Goal: Transaction & Acquisition: Purchase product/service

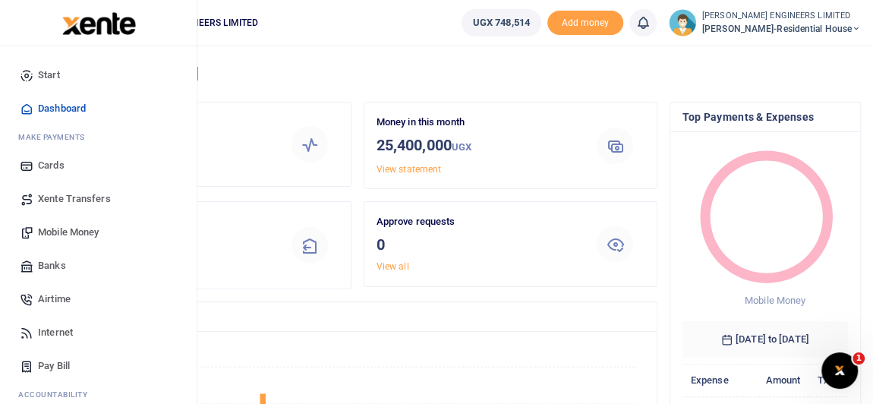
click at [67, 229] on span "Mobile Money" at bounding box center [68, 232] width 61 height 15
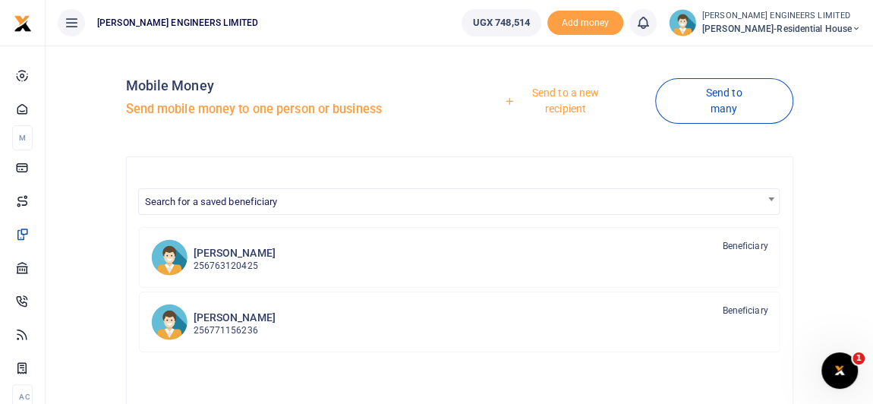
click at [575, 93] on link "Send to a new recipient" at bounding box center [560, 100] width 190 height 43
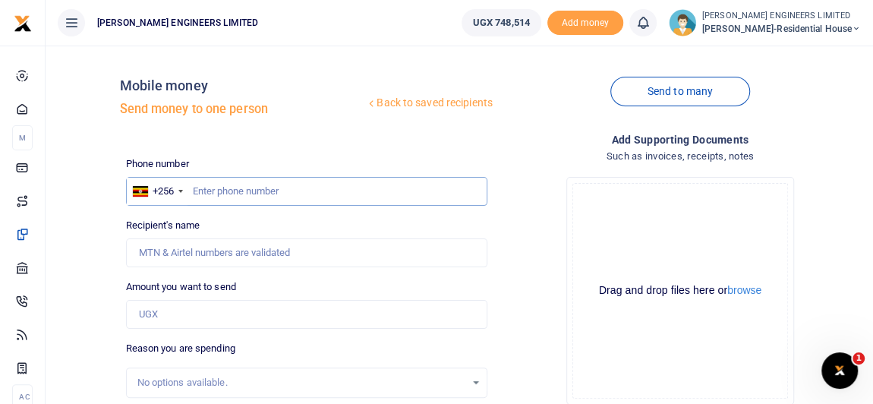
click at [199, 193] on input "text" at bounding box center [306, 191] width 361 height 29
type input "708716192"
type input "Thomas Kitengo"
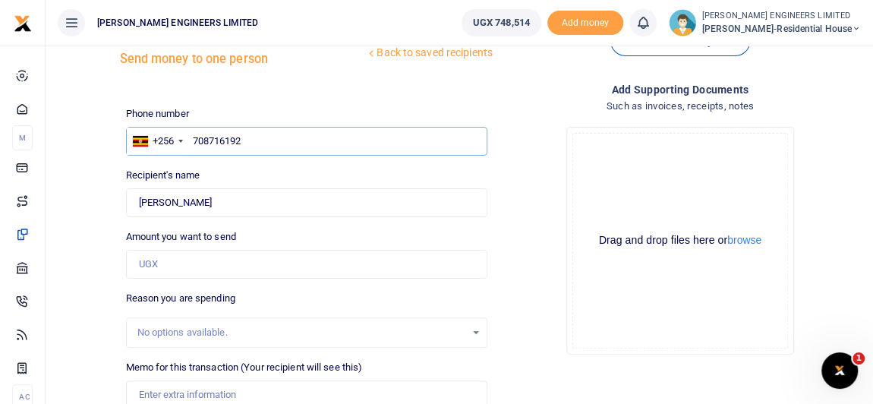
scroll to position [68, 0]
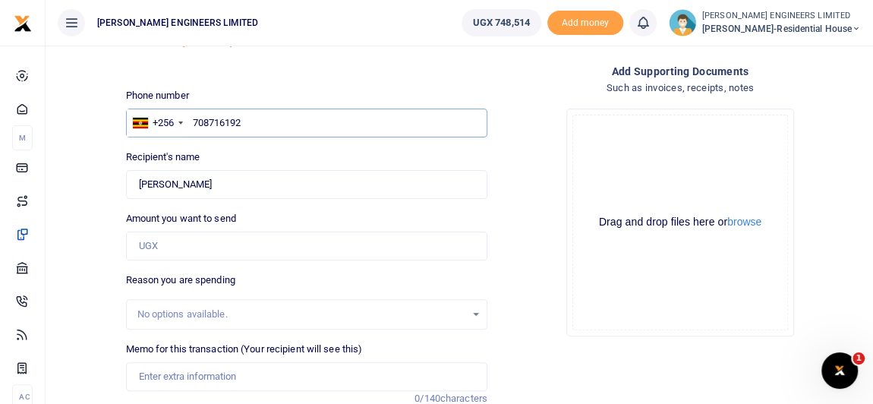
type input "708716192"
click at [168, 244] on input "Amount you want to send" at bounding box center [306, 246] width 361 height 29
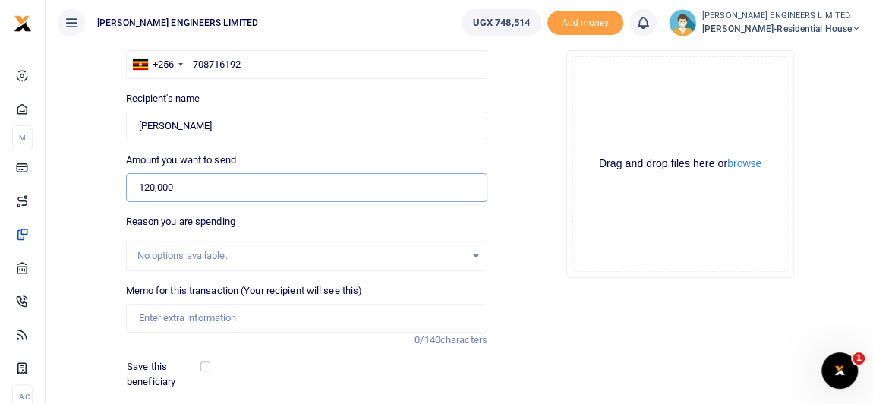
scroll to position [137, 0]
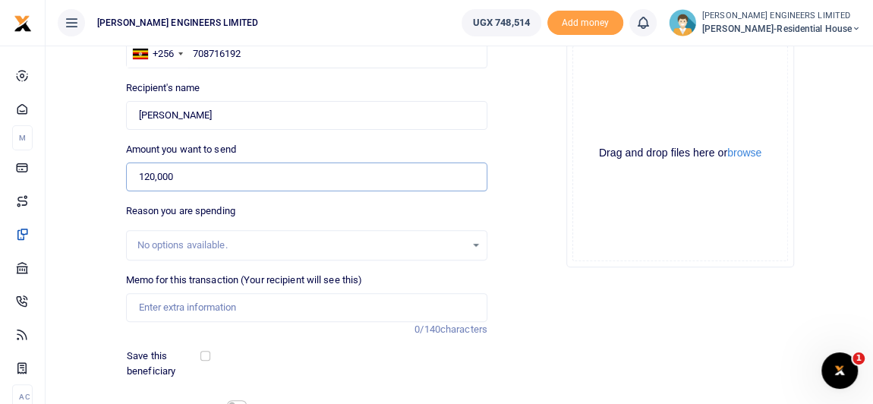
type input "120,000"
click at [159, 309] on input "Memo for this transaction (Your recipient will see this)" at bounding box center [306, 307] width 361 height 29
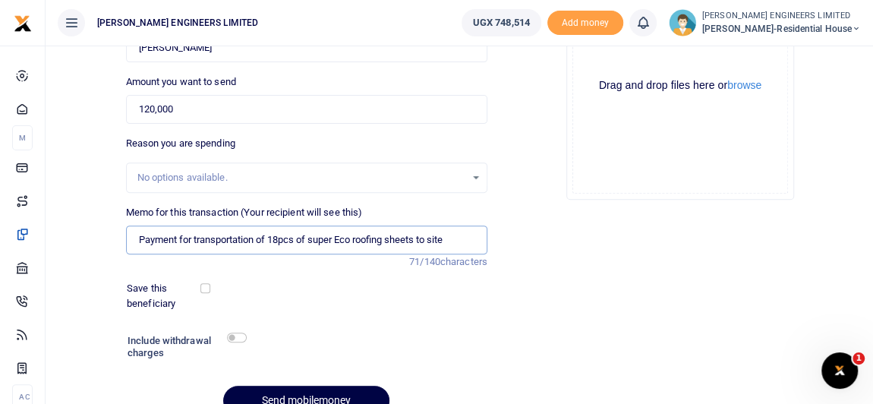
scroll to position [206, 0]
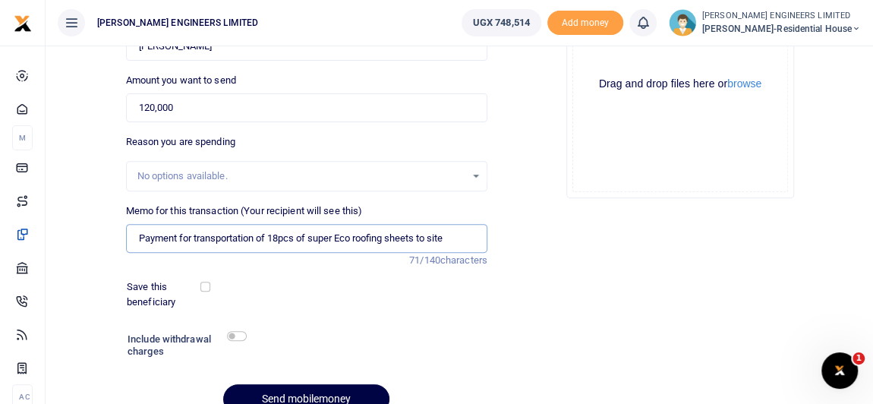
type input "Payment for transportation of 18pcs of super Eco roofing sheets to site"
click at [241, 336] on input "checkbox" at bounding box center [237, 336] width 20 height 10
checkbox input "true"
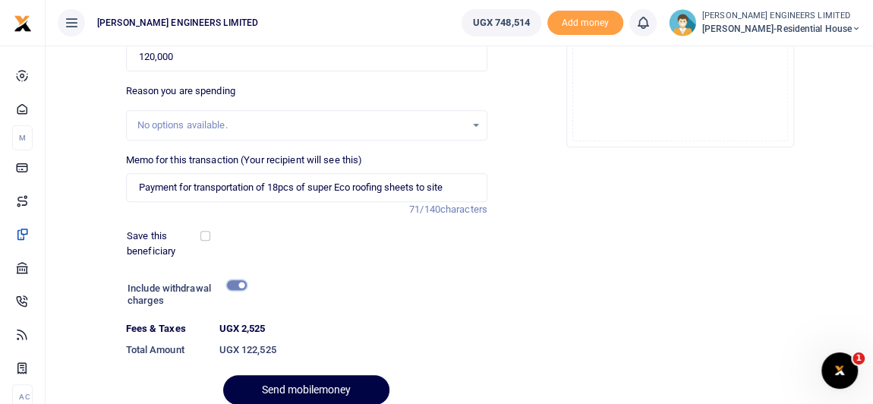
scroll to position [276, 0]
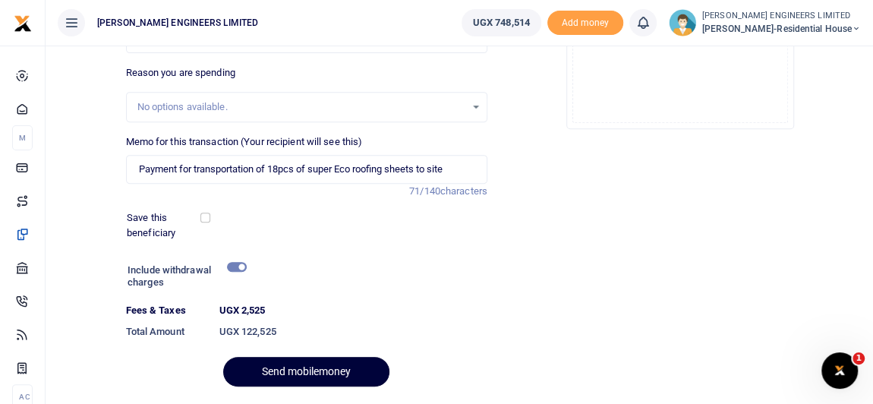
click at [314, 369] on button "Send mobilemoney" at bounding box center [306, 372] width 166 height 30
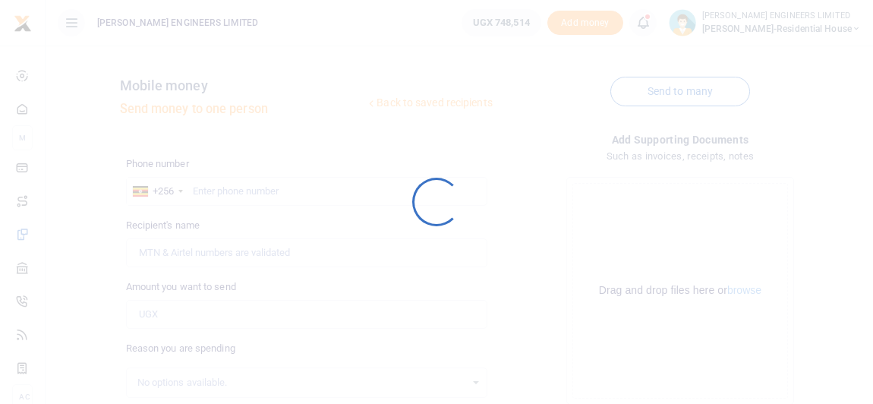
scroll to position [276, 0]
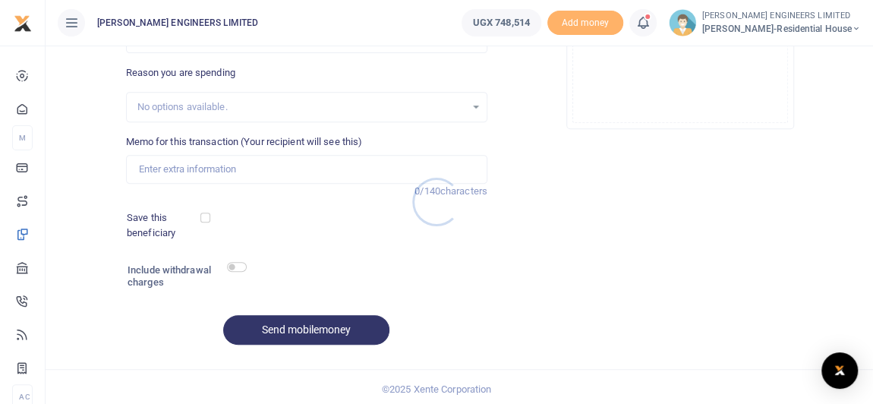
click at [650, 27] on div at bounding box center [436, 202] width 873 height 404
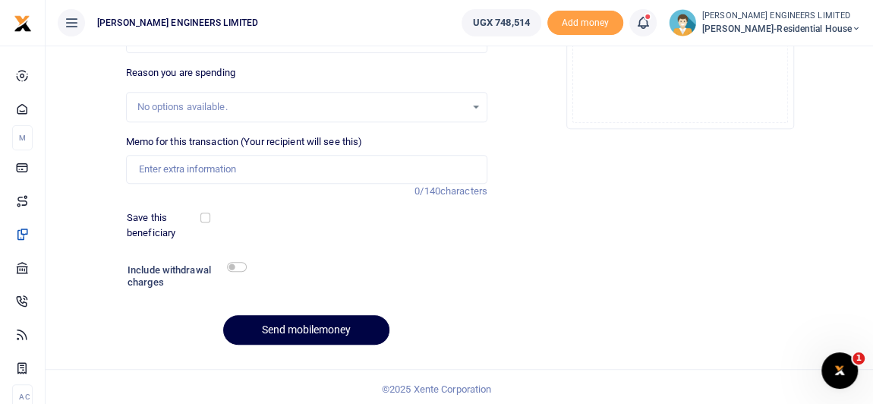
scroll to position [0, 0]
click at [651, 30] on icon at bounding box center [642, 22] width 15 height 17
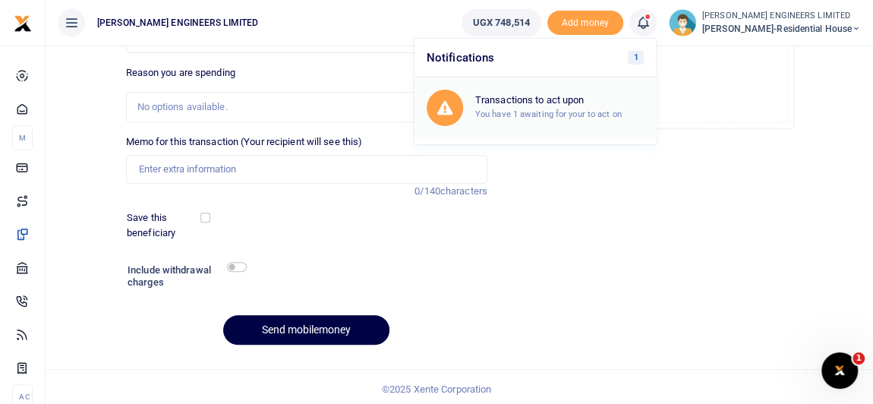
click at [588, 106] on div "Transactions to act upon You have 1 awaiting for your to act on" at bounding box center [559, 107] width 169 height 27
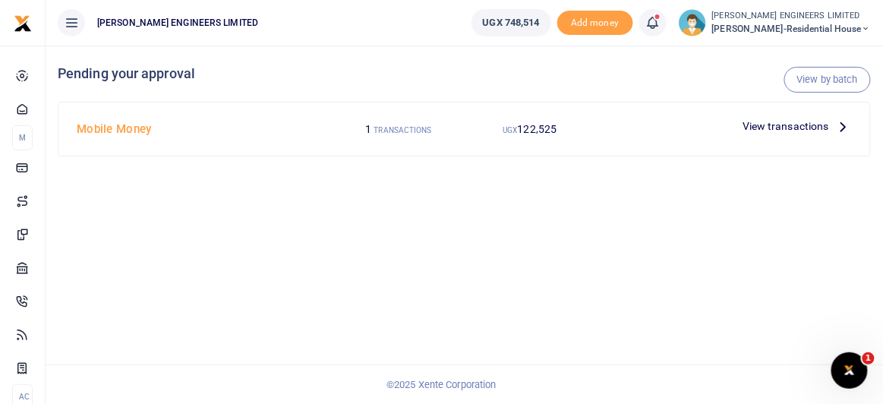
click at [538, 128] on span "122,525" at bounding box center [537, 129] width 39 height 12
click at [807, 126] on span "View transactions" at bounding box center [785, 126] width 87 height 17
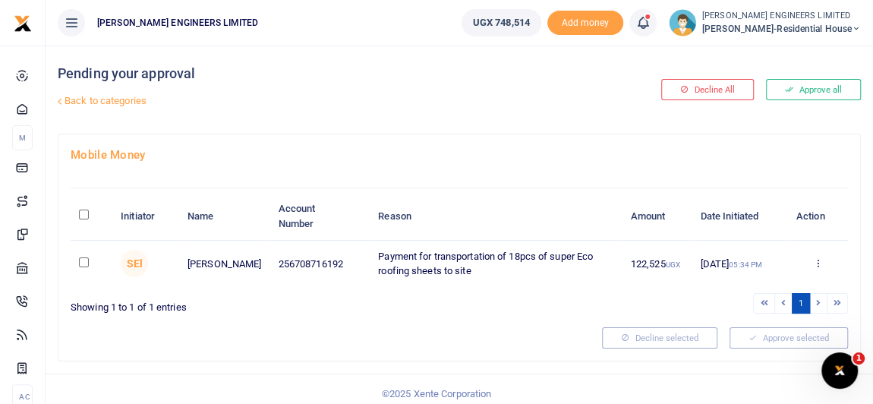
click at [85, 262] on div at bounding box center [436, 202] width 873 height 404
click at [84, 261] on input "checkbox" at bounding box center [84, 262] width 10 height 10
checkbox input "true"
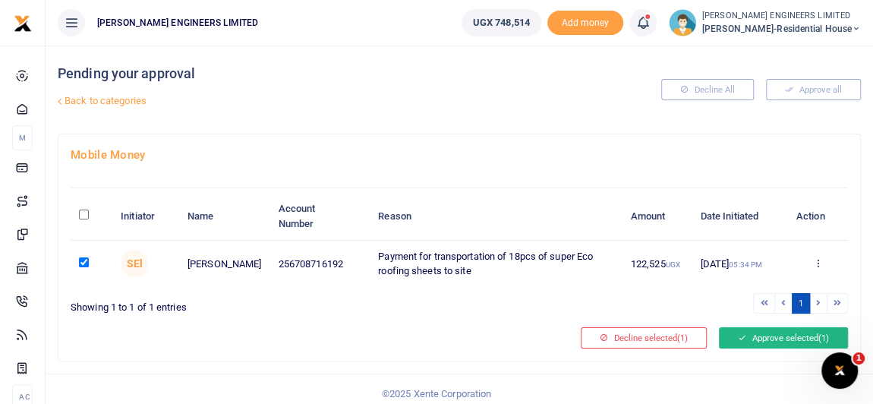
click at [790, 333] on button "Approve selected (1)" at bounding box center [783, 337] width 129 height 21
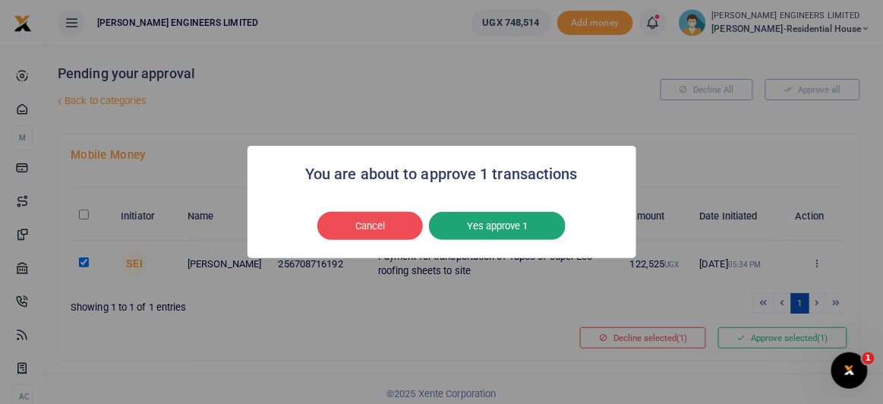
click at [521, 229] on button "Yes approve 1" at bounding box center [497, 226] width 137 height 29
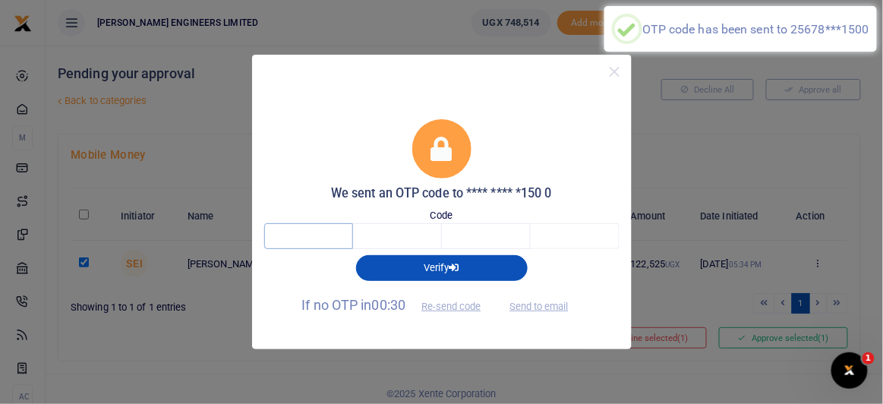
click at [315, 238] on input "text" at bounding box center [308, 236] width 89 height 26
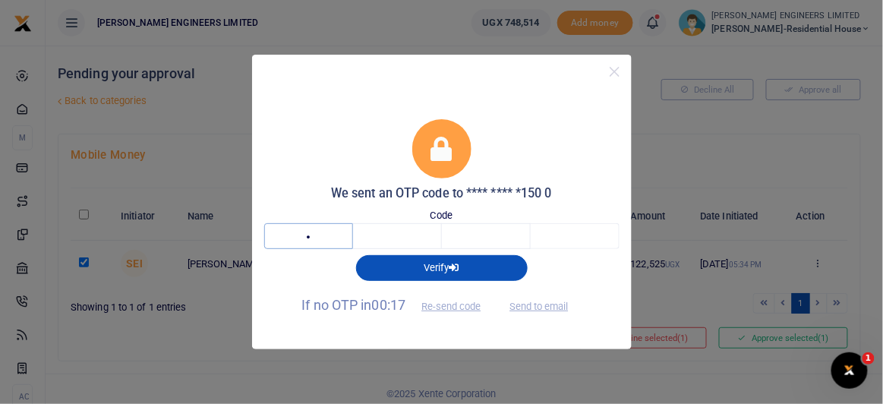
type input "1"
type input "7"
type input "1"
type input "2"
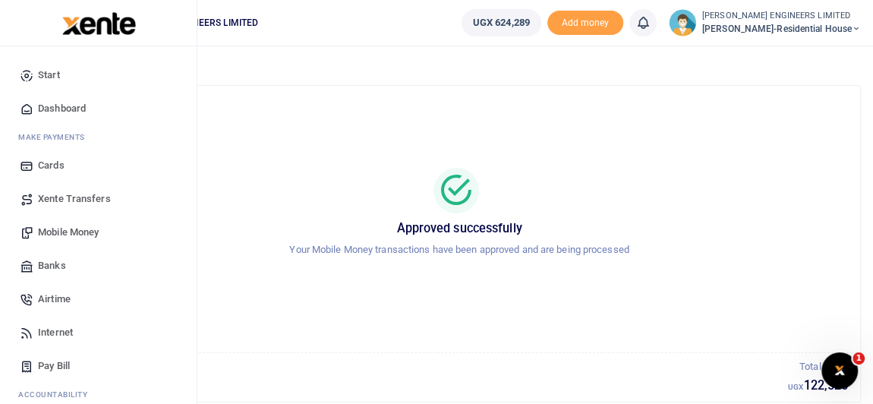
click at [76, 228] on span "Mobile Money" at bounding box center [68, 232] width 61 height 15
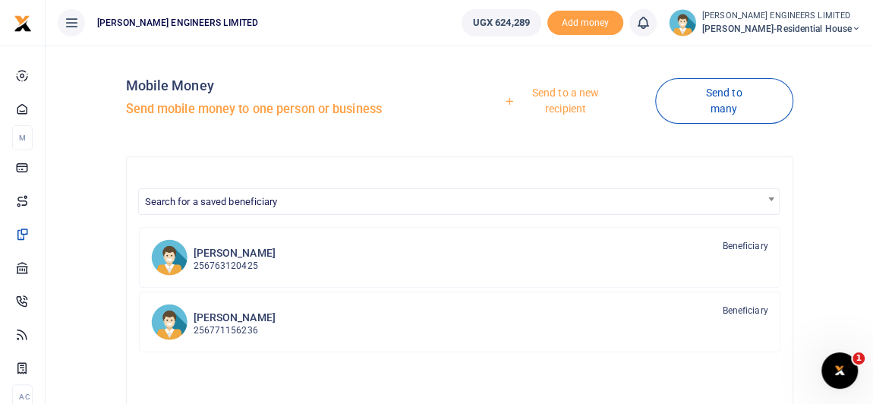
click at [566, 99] on link "Send to a new recipient" at bounding box center [560, 100] width 190 height 43
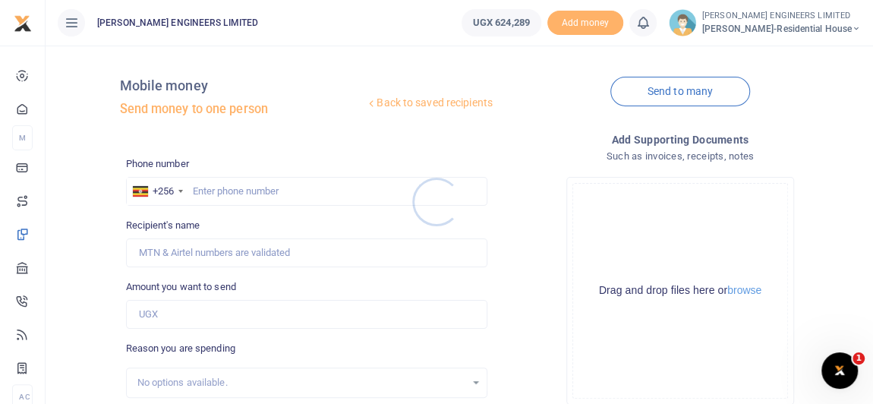
click at [222, 193] on div at bounding box center [436, 202] width 873 height 404
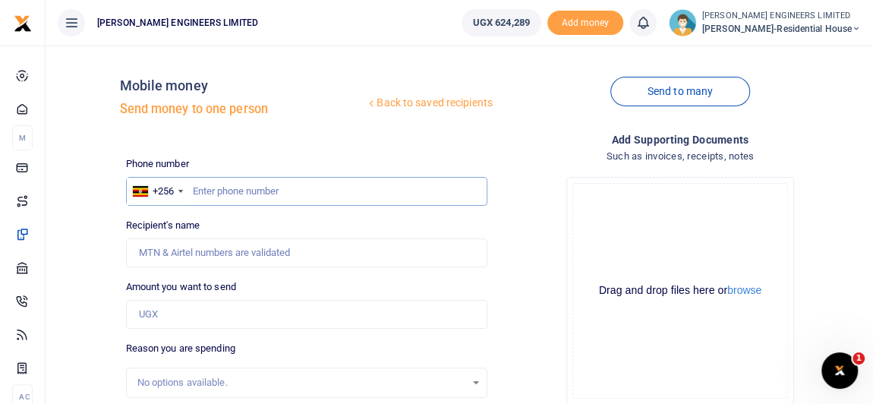
click at [231, 193] on input "text" at bounding box center [306, 191] width 361 height 29
type input "0702716833"
click at [168, 310] on input "Amount you want to send" at bounding box center [306, 314] width 361 height 29
click at [175, 311] on input "Amount you want to send" at bounding box center [306, 314] width 361 height 29
type input "[PERSON_NAME]"
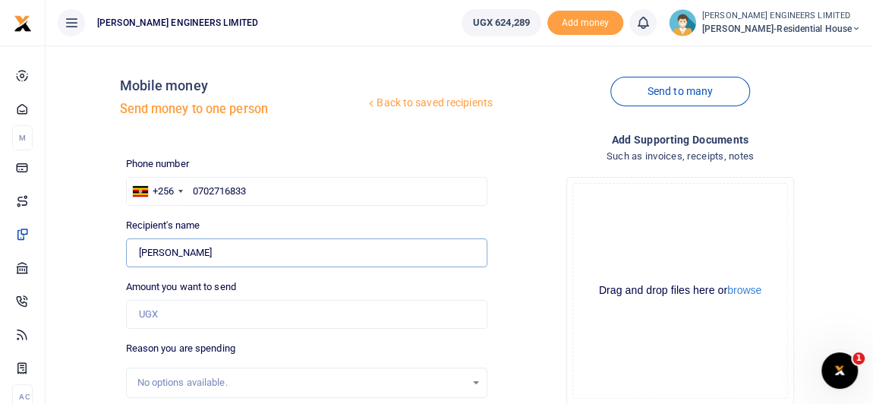
click at [173, 254] on input "Found" at bounding box center [306, 252] width 361 height 29
click at [197, 189] on input "0702716833" at bounding box center [306, 191] width 361 height 29
type input "702716833"
click at [161, 316] on input "Amount you want to send" at bounding box center [306, 314] width 361 height 29
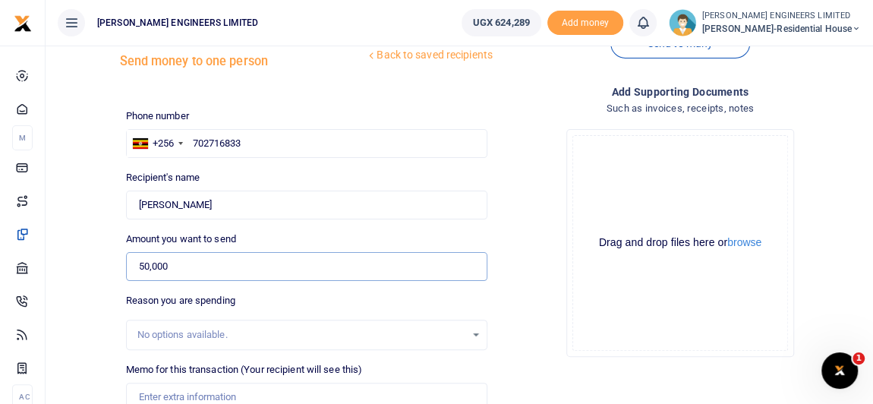
scroll to position [137, 0]
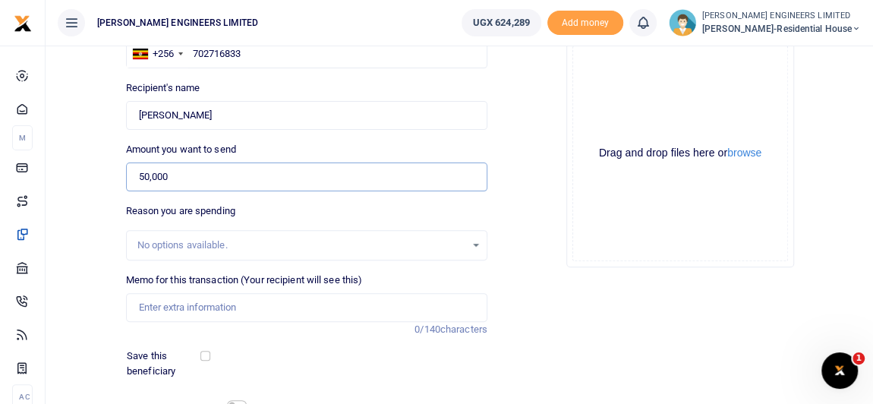
type input "50,000"
drag, startPoint x: 166, startPoint y: 310, endPoint x: 233, endPoint y: 329, distance: 69.7
click at [166, 310] on input "Memo for this transaction (Your recipient will see this)" at bounding box center [306, 307] width 361 height 29
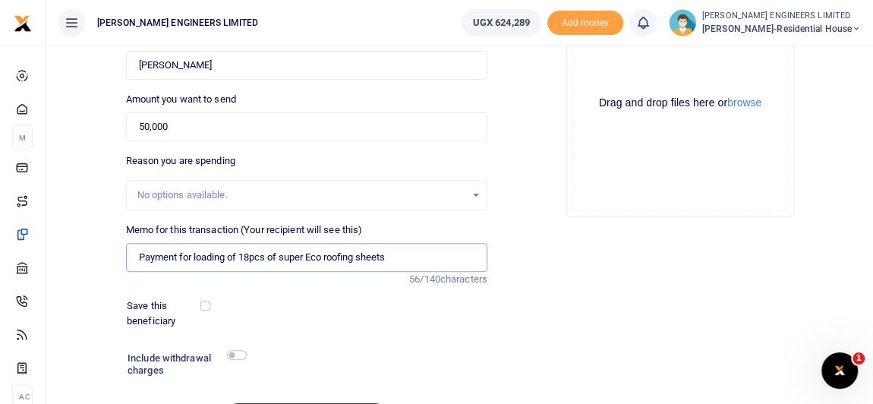
scroll to position [206, 0]
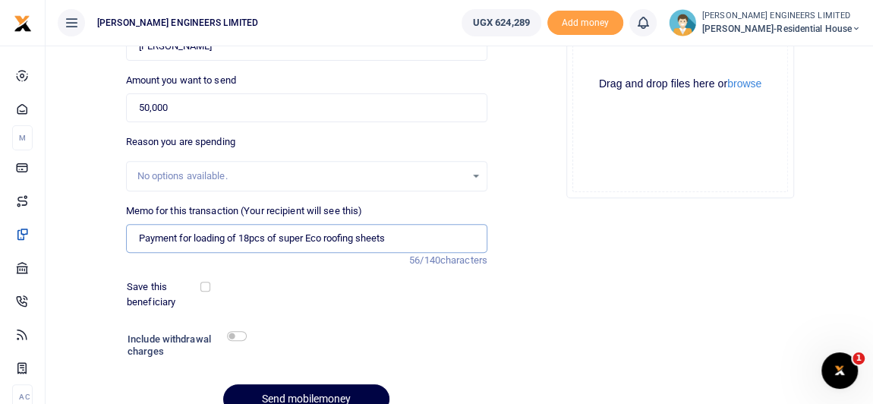
click at [229, 238] on input "Payment for loading of 18pcs of super Eco roofing sheets" at bounding box center [306, 238] width 361 height 29
type input "Payment for loading and offloading of 18pcs of super Eco roofing sheets"
click at [242, 334] on input "checkbox" at bounding box center [237, 336] width 20 height 10
checkbox input "true"
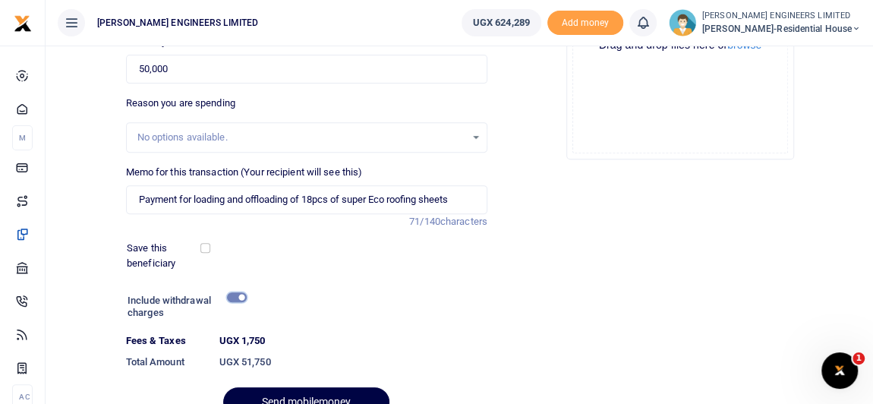
scroll to position [276, 0]
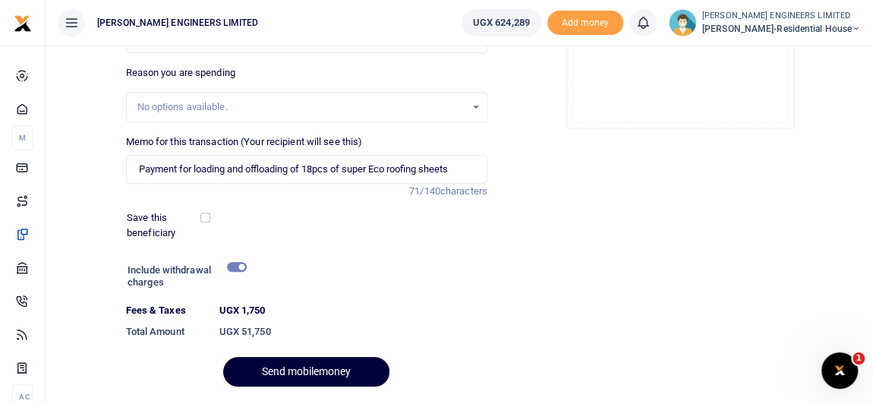
click at [333, 370] on button "Send mobilemoney" at bounding box center [306, 372] width 166 height 30
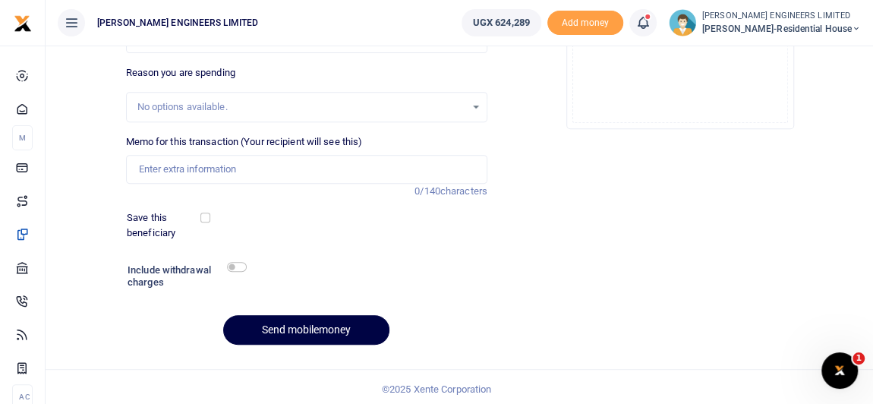
click at [651, 23] on icon at bounding box center [642, 22] width 15 height 17
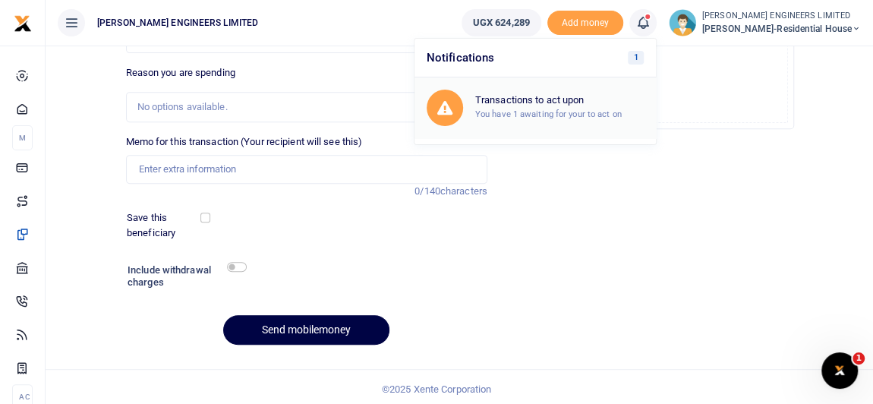
click at [550, 110] on small "You have 1 awaiting for your to act on" at bounding box center [548, 114] width 147 height 11
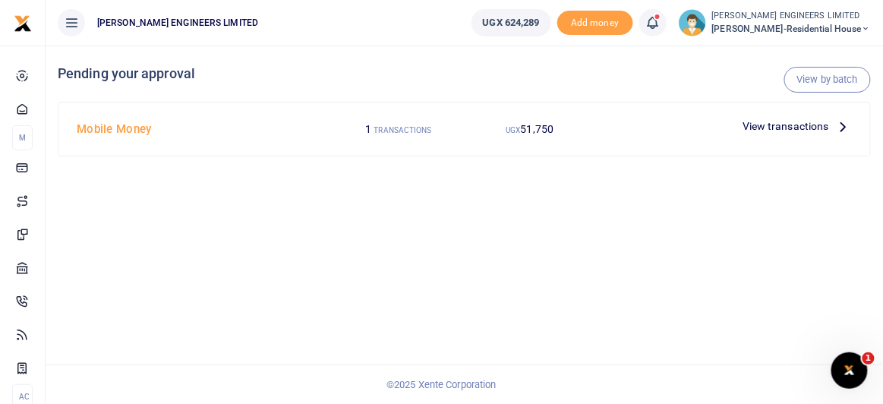
click at [769, 123] on span "View transactions" at bounding box center [785, 126] width 87 height 17
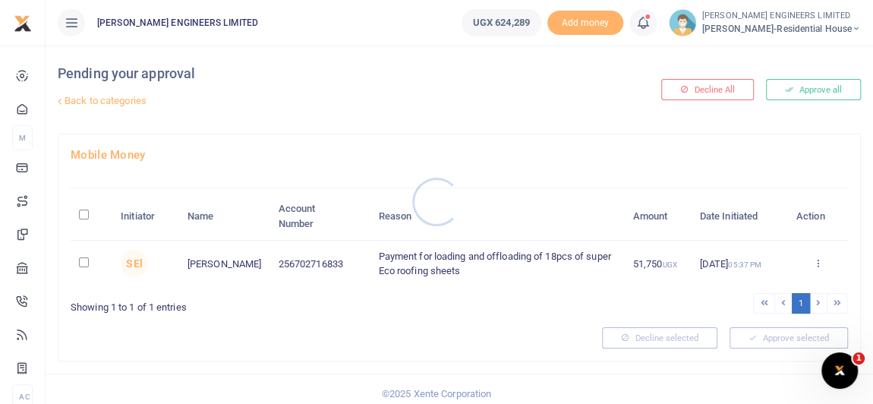
click at [82, 260] on div at bounding box center [436, 202] width 873 height 404
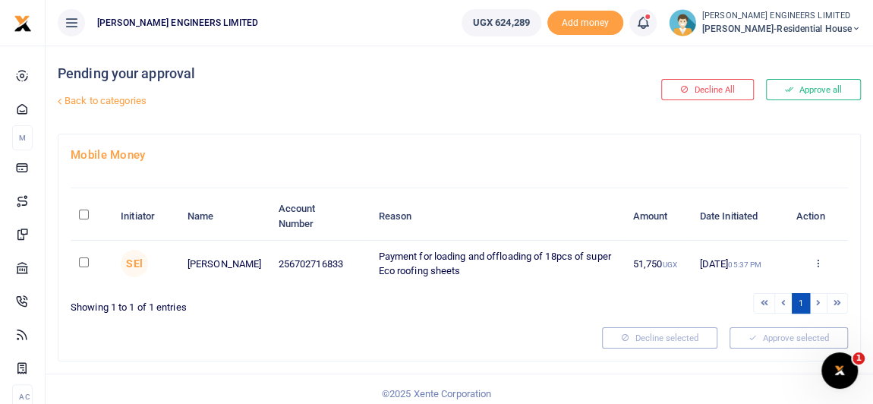
click at [83, 260] on input "checkbox" at bounding box center [84, 262] width 10 height 10
checkbox input "true"
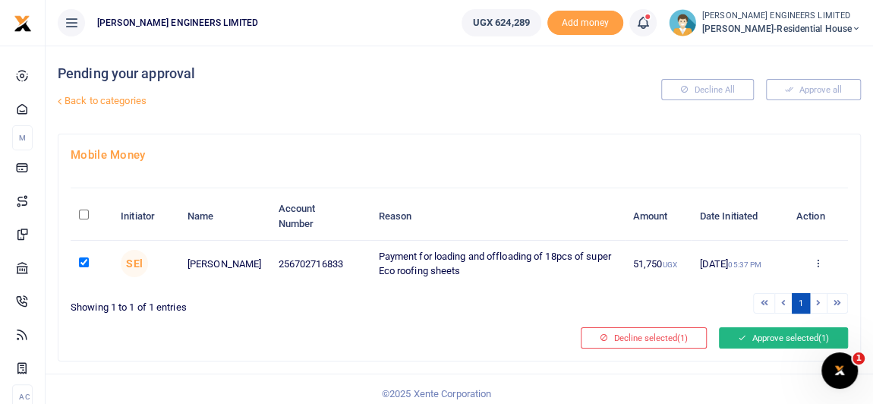
click at [743, 333] on icon at bounding box center [742, 338] width 8 height 11
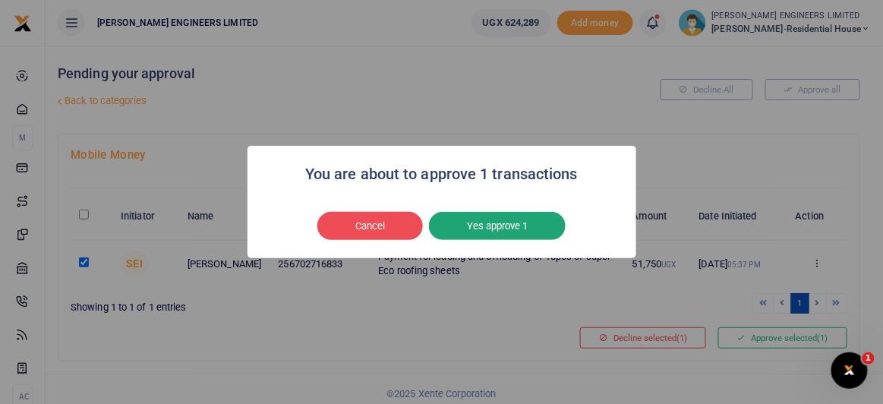
click at [488, 229] on button "Yes approve 1" at bounding box center [497, 226] width 137 height 29
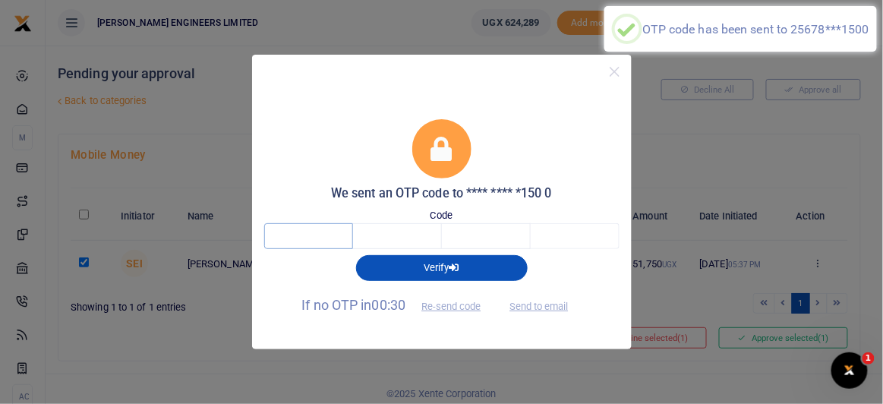
click at [304, 236] on input "text" at bounding box center [308, 236] width 89 height 26
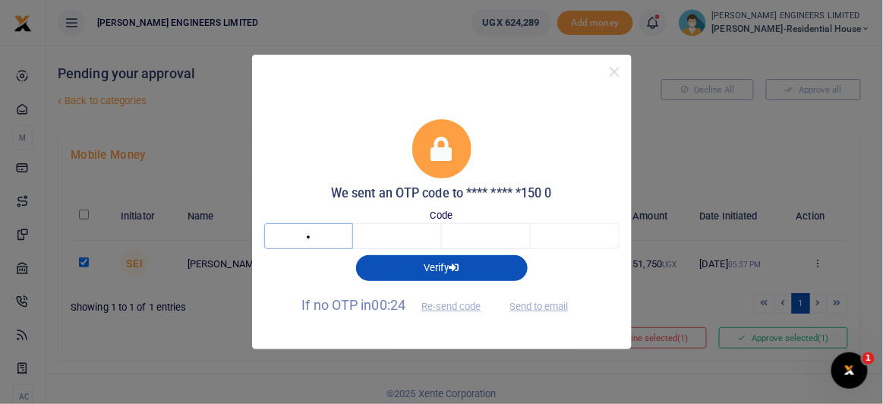
type input "2"
type input "0"
type input "9"
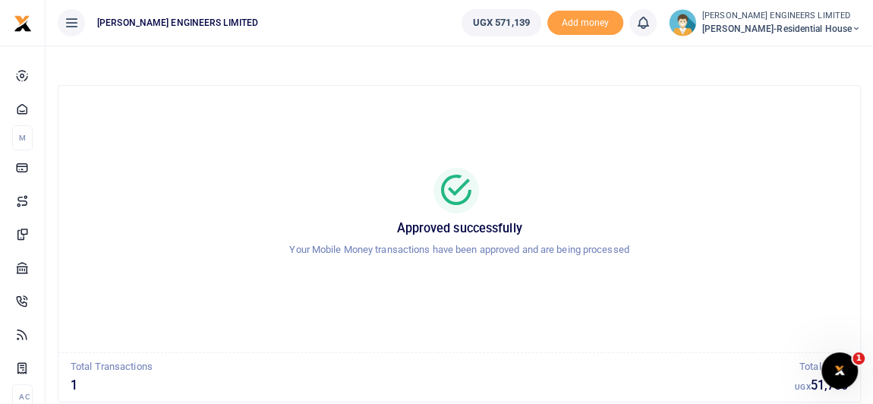
click at [856, 28] on icon at bounding box center [856, 29] width 9 height 11
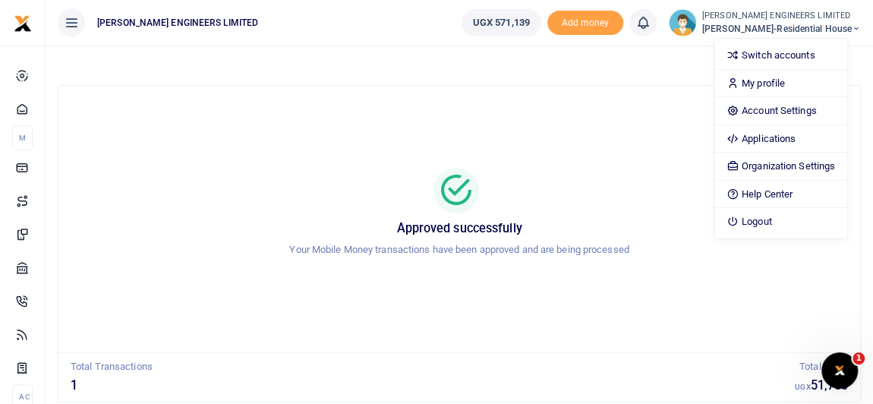
click at [682, 72] on div at bounding box center [459, 65] width 803 height 39
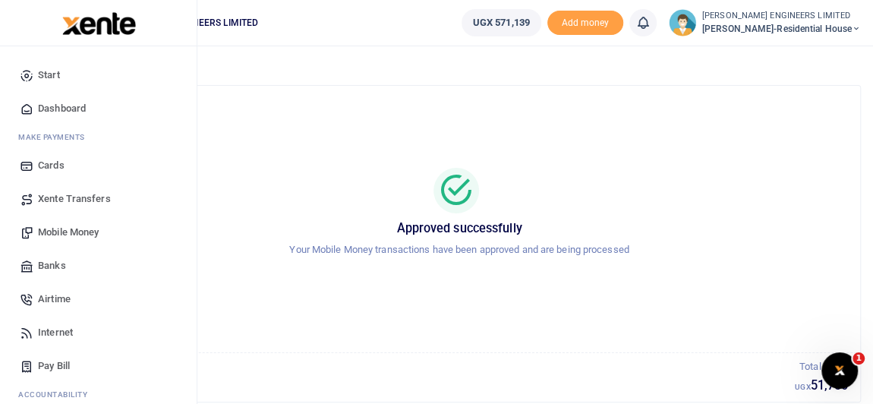
click at [73, 233] on span "Mobile Money" at bounding box center [68, 232] width 61 height 15
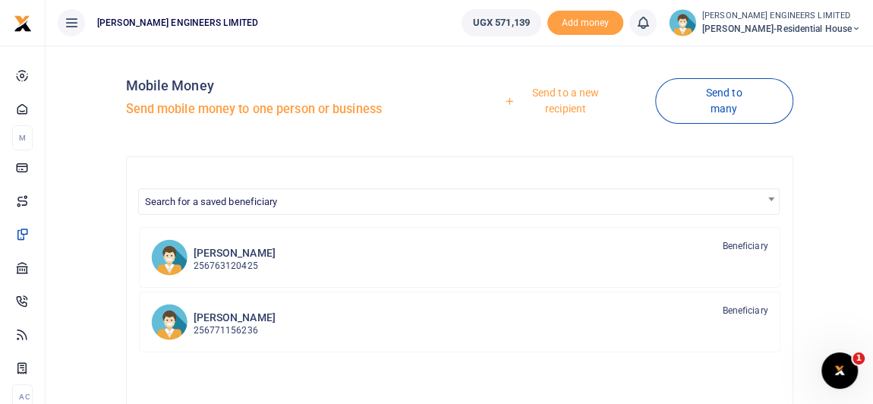
click at [568, 96] on link "Send to a new recipient" at bounding box center [560, 100] width 190 height 43
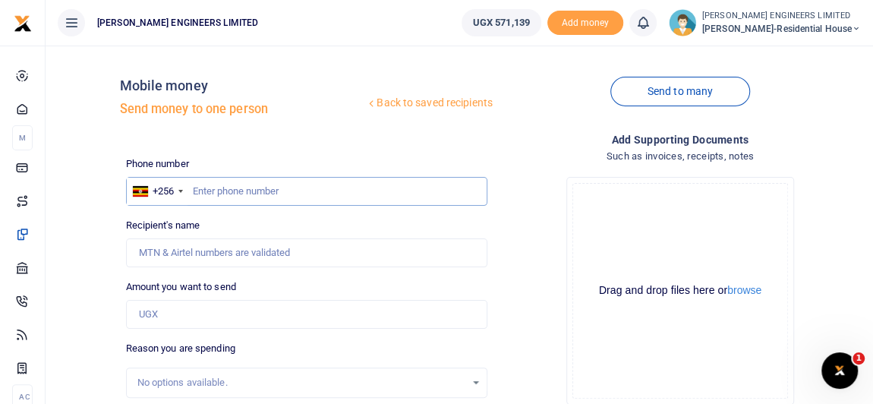
click at [209, 193] on input "text" at bounding box center [306, 191] width 361 height 29
type input "394008778"
type input "Sam Epila"
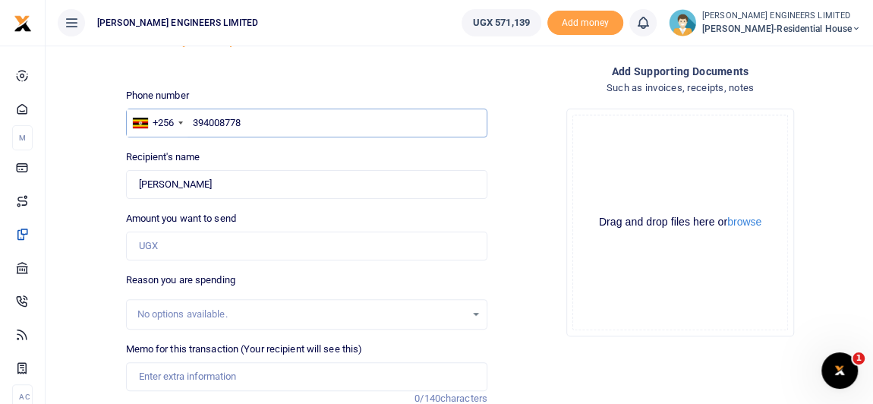
type input "394008778"
drag, startPoint x: 150, startPoint y: 247, endPoint x: 170, endPoint y: 262, distance: 24.9
click at [150, 247] on input "Amount you want to send" at bounding box center [306, 246] width 361 height 29
type input "6,000"
click at [181, 374] on input "Memo for this transaction (Your recipient will see this)" at bounding box center [306, 376] width 361 height 29
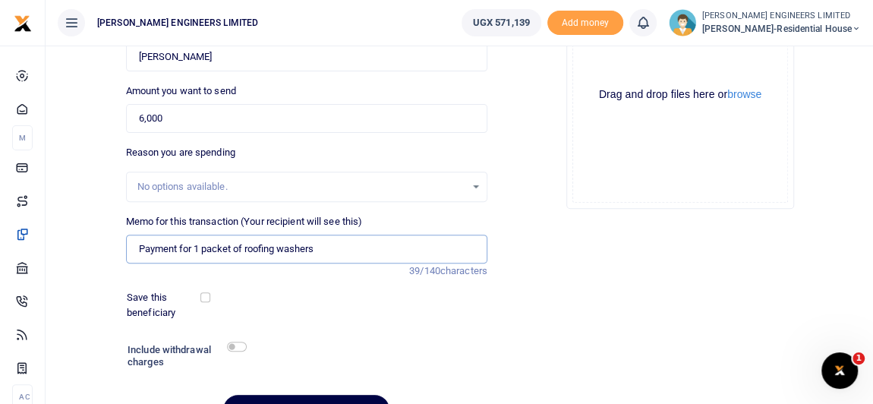
scroll to position [206, 0]
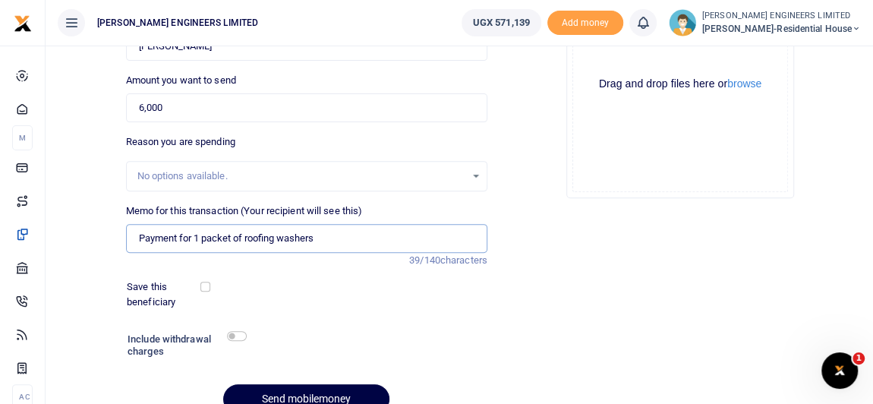
type input "Payment for 1 packet of roofing washers"
click at [239, 332] on input "checkbox" at bounding box center [237, 336] width 20 height 10
checkbox input "true"
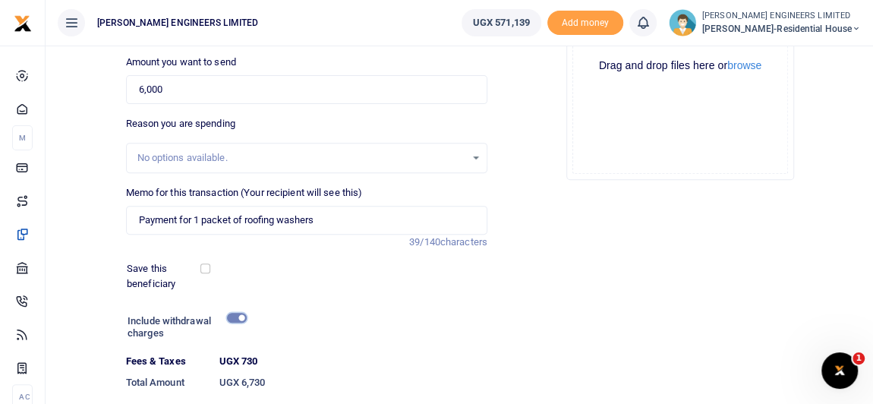
scroll to position [276, 0]
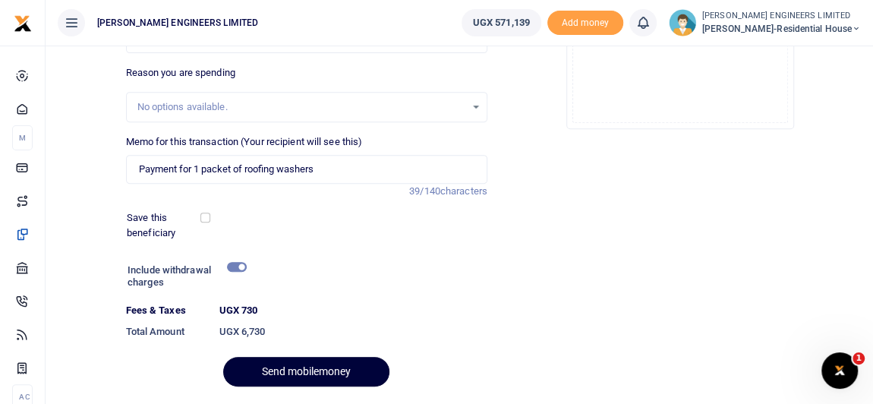
click at [345, 370] on button "Send mobilemoney" at bounding box center [306, 372] width 166 height 30
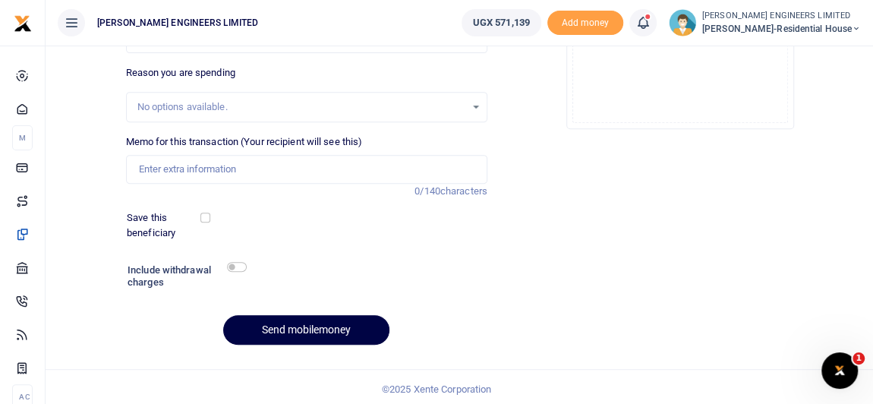
click at [651, 28] on icon at bounding box center [642, 22] width 15 height 17
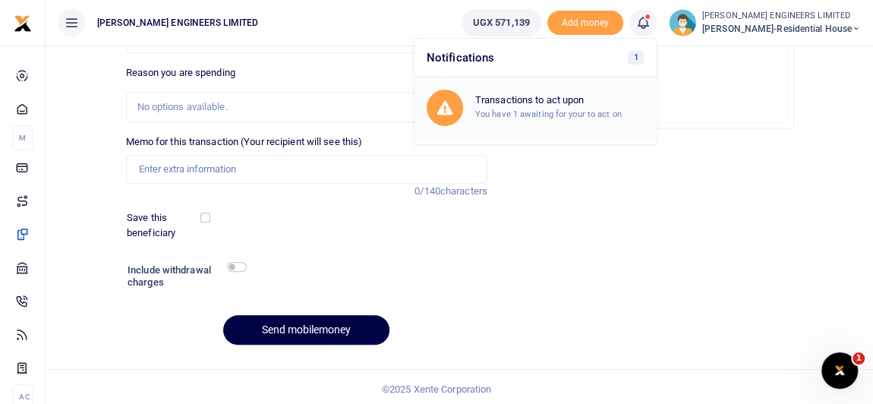
click at [579, 109] on small "You have 1 awaiting for your to act on" at bounding box center [548, 114] width 147 height 11
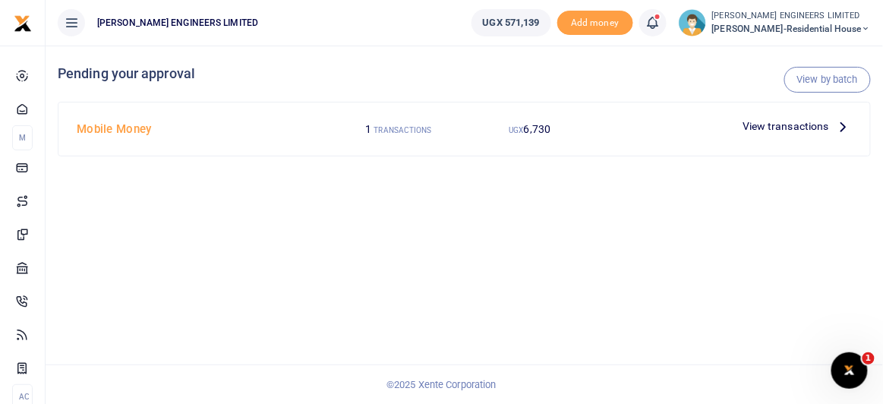
click at [753, 125] on span "View transactions" at bounding box center [785, 126] width 87 height 17
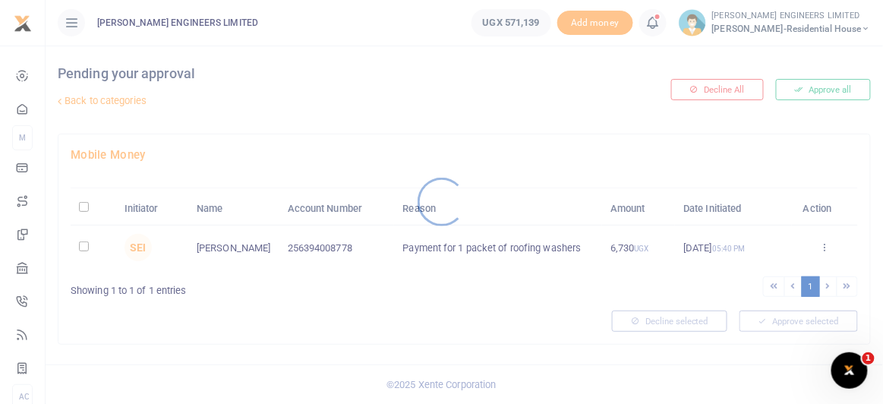
click at [85, 247] on div at bounding box center [441, 202] width 883 height 404
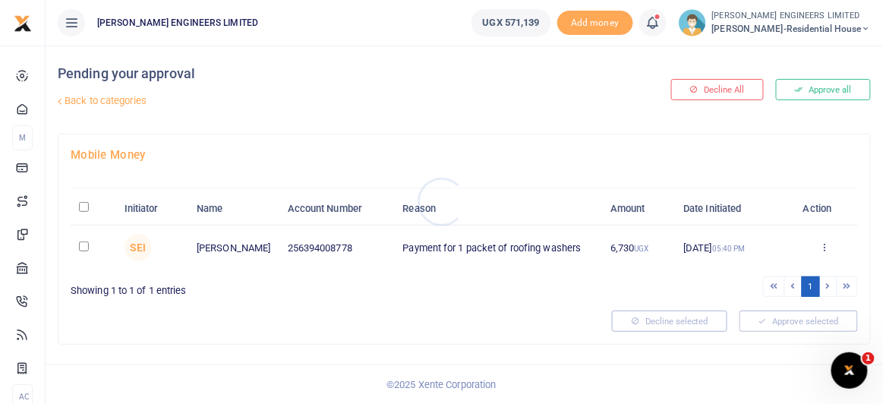
click at [83, 243] on div at bounding box center [441, 202] width 883 height 404
click at [85, 245] on input "checkbox" at bounding box center [84, 246] width 10 height 10
checkbox input "true"
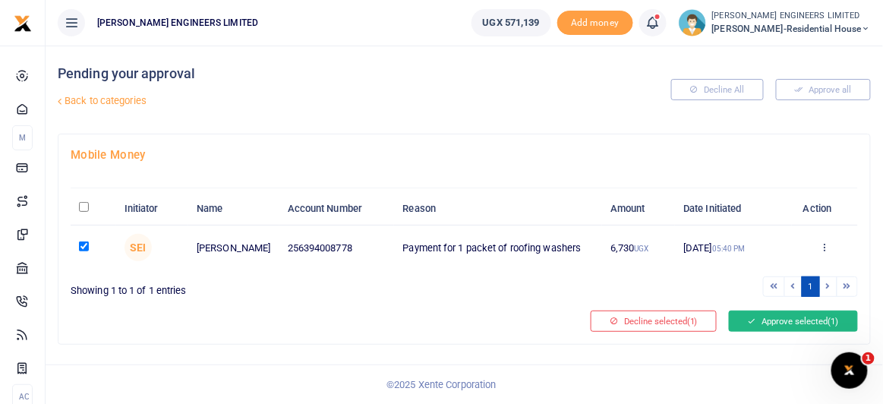
click at [799, 314] on button "Approve selected (1)" at bounding box center [793, 320] width 129 height 21
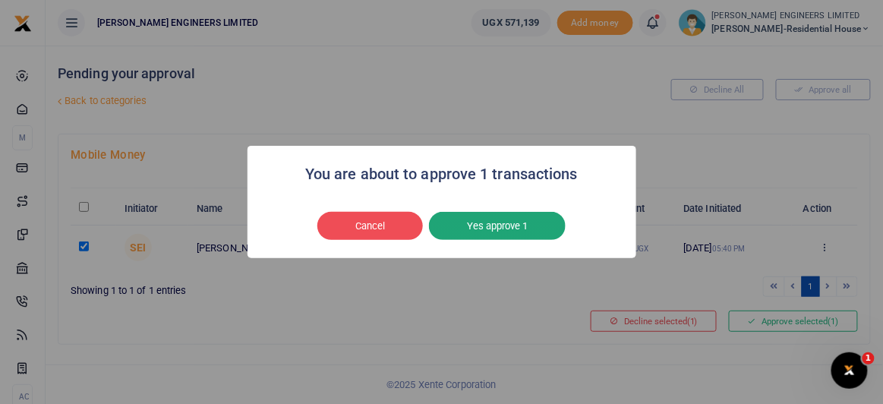
click at [515, 229] on button "Yes approve 1" at bounding box center [497, 226] width 137 height 29
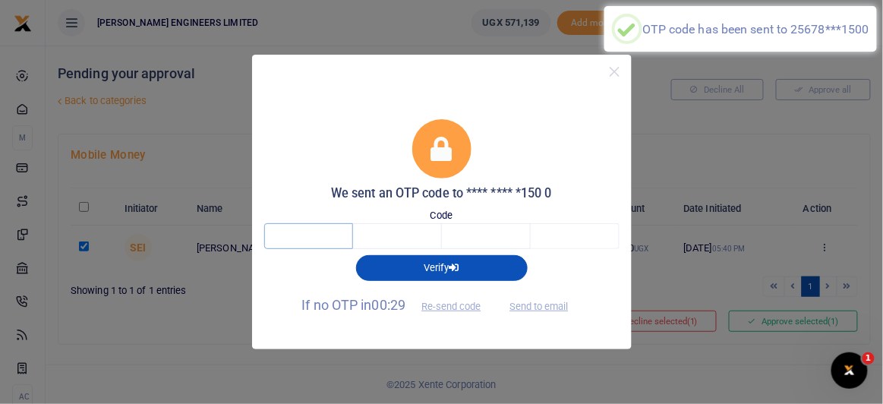
click at [318, 244] on input "text" at bounding box center [308, 236] width 89 height 26
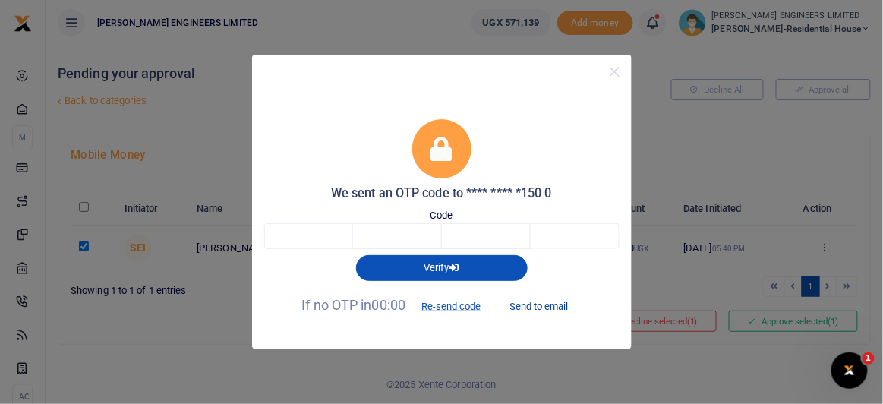
click at [556, 304] on button "Send to email" at bounding box center [538, 306] width 84 height 26
click at [314, 234] on input "text" at bounding box center [308, 236] width 89 height 26
type input "5"
type input "8"
type input "5"
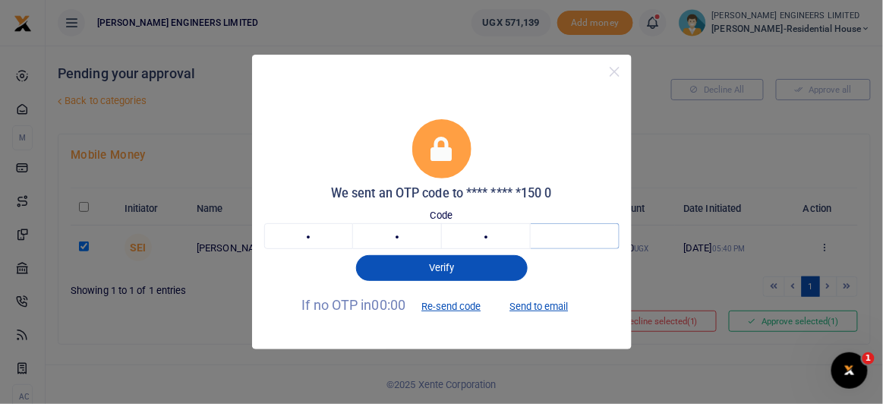
type input "3"
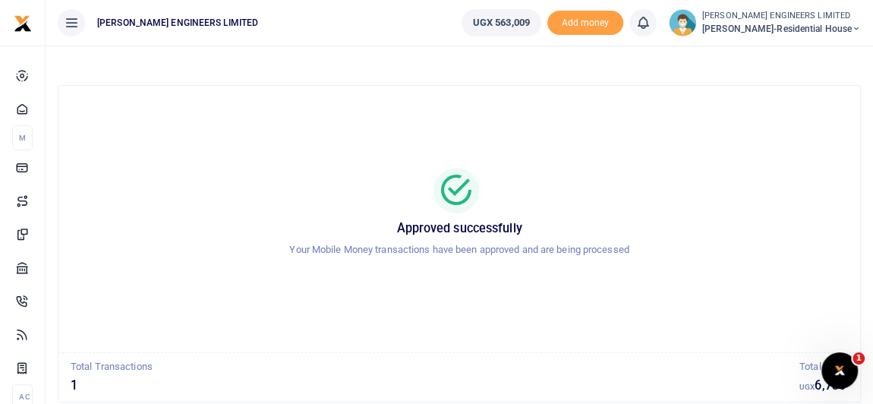
click at [856, 28] on icon at bounding box center [856, 29] width 9 height 11
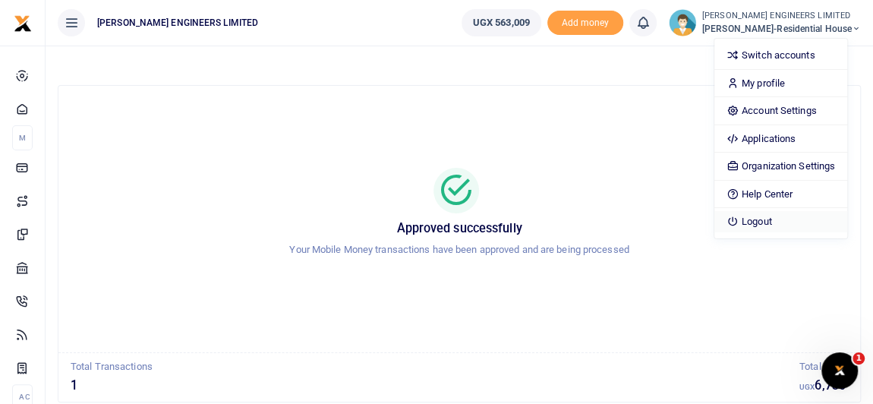
click at [780, 221] on link "Logout" at bounding box center [780, 221] width 133 height 21
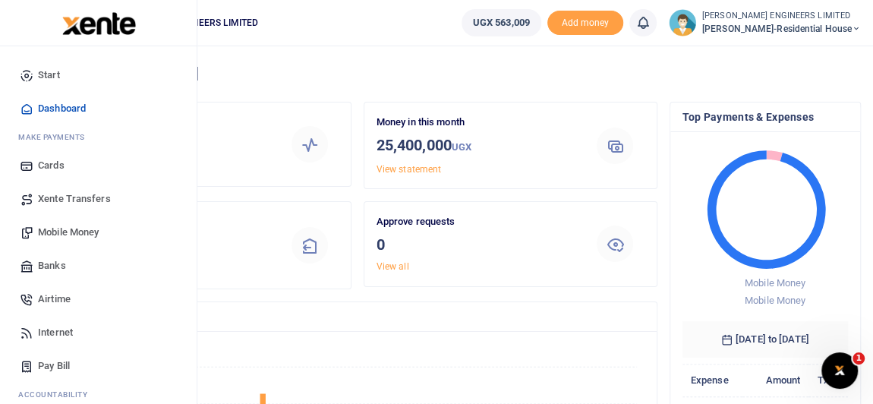
click at [81, 232] on span "Mobile Money" at bounding box center [68, 232] width 61 height 15
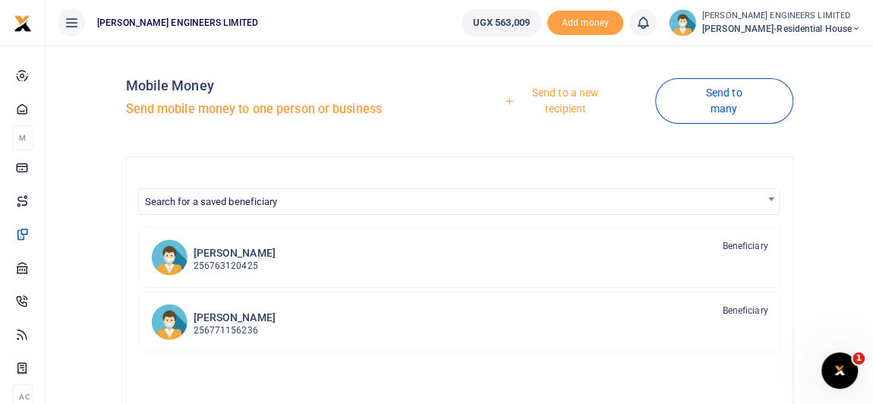
click at [574, 93] on link "Send to a new recipient" at bounding box center [560, 100] width 190 height 43
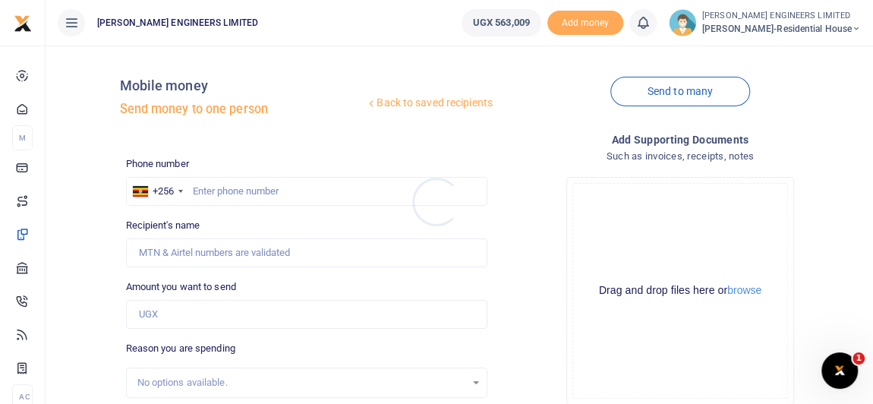
click at [213, 193] on div at bounding box center [436, 202] width 873 height 404
click at [219, 193] on input "text" at bounding box center [306, 191] width 361 height 29
type input "394008778"
type input "[PERSON_NAME]"
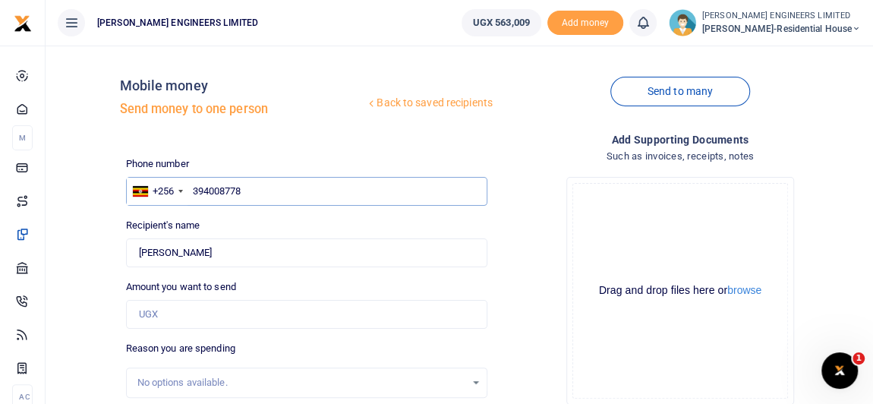
type input "394008778"
click at [159, 315] on input "Amount you want to send" at bounding box center [306, 314] width 361 height 29
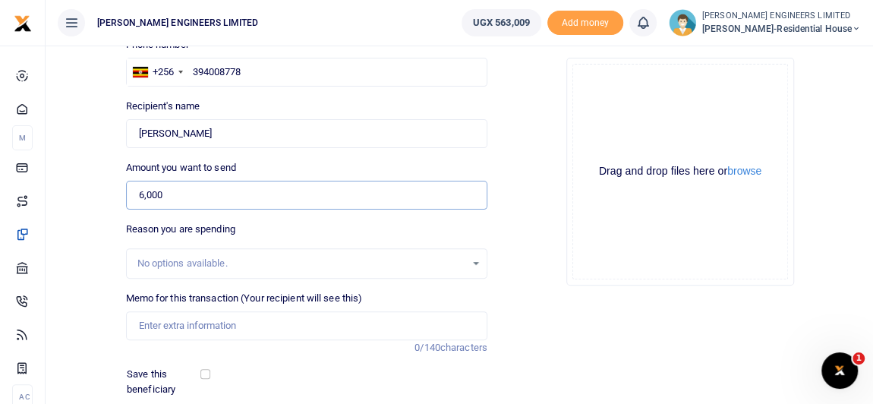
scroll to position [137, 0]
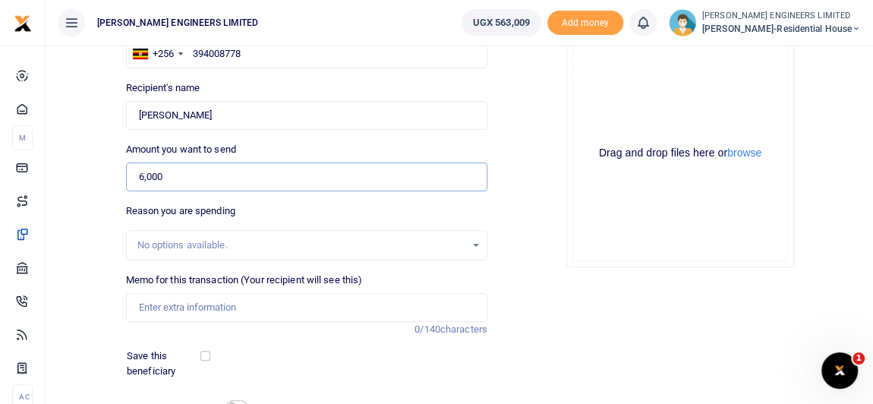
type input "6,000"
drag, startPoint x: 162, startPoint y: 310, endPoint x: 247, endPoint y: 328, distance: 87.0
click at [162, 310] on input "Memo for this transaction (Your recipient will see this)" at bounding box center [306, 307] width 361 height 29
type input "Payment for 1 packet of roofing washers"
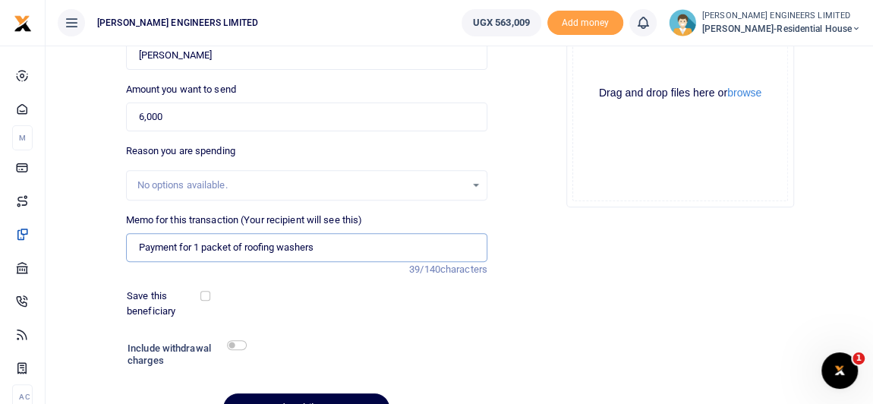
scroll to position [206, 0]
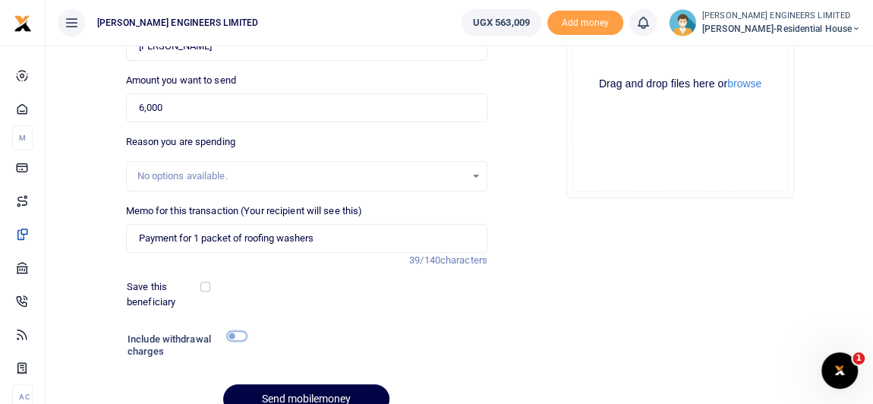
click at [237, 338] on input "checkbox" at bounding box center [237, 336] width 20 height 10
checkbox input "true"
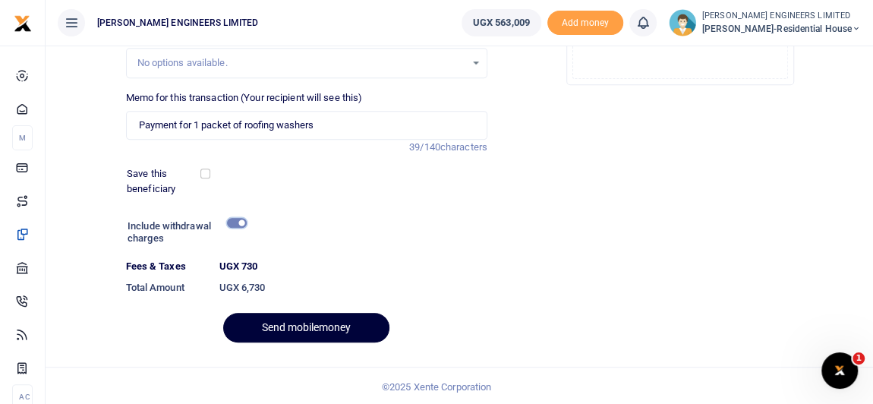
scroll to position [320, 0]
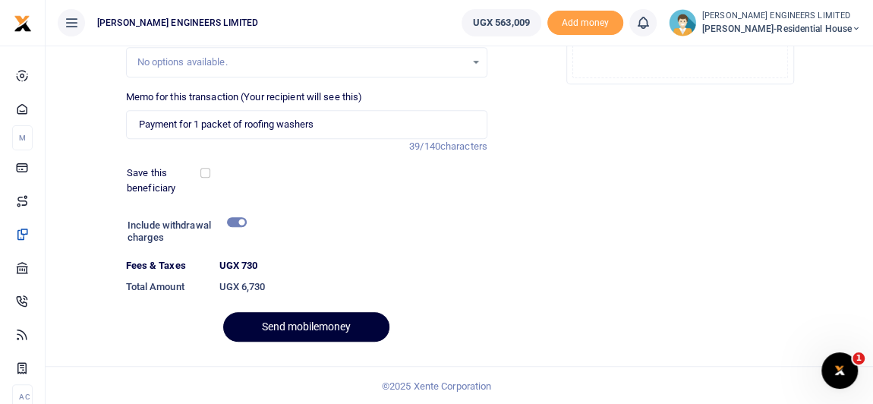
click at [326, 326] on button "Send mobilemoney" at bounding box center [306, 327] width 166 height 30
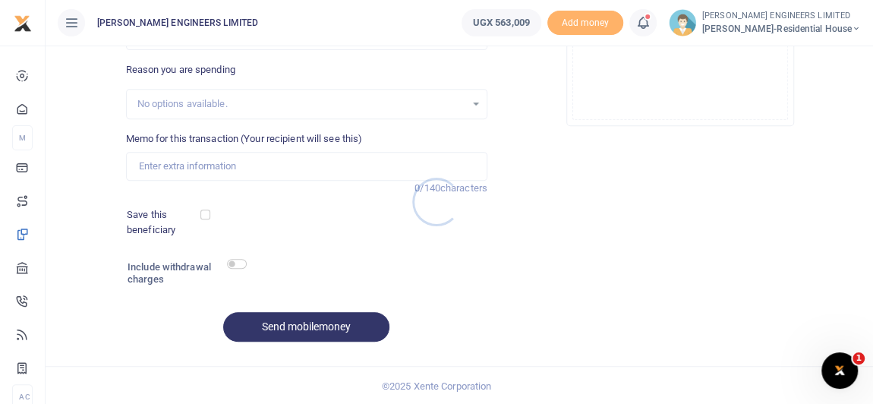
click at [655, 30] on div at bounding box center [436, 202] width 873 height 404
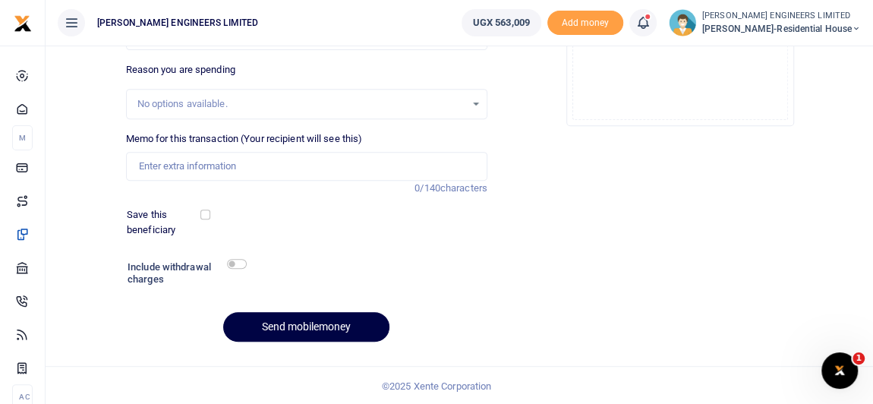
click at [651, 24] on icon at bounding box center [642, 22] width 15 height 17
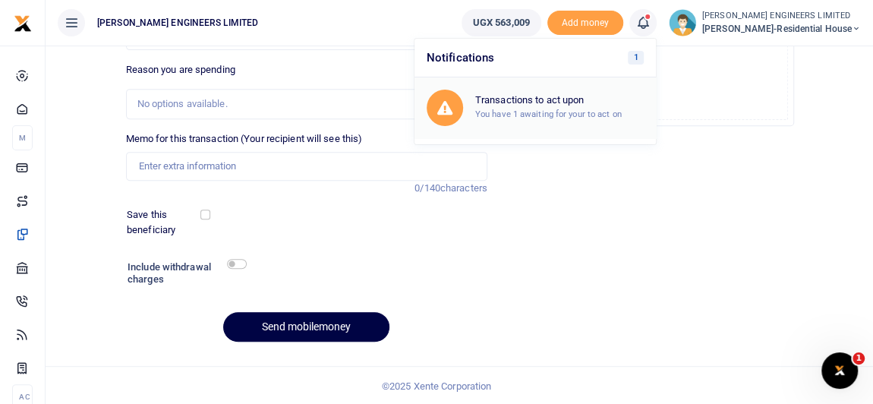
click at [567, 106] on div "Transactions to act upon You have 1 awaiting for your to act on" at bounding box center [559, 107] width 169 height 27
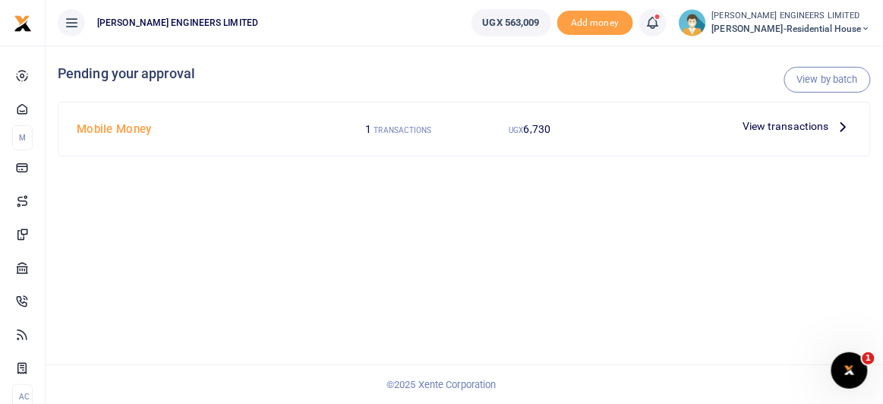
click at [784, 127] on span "View transactions" at bounding box center [785, 126] width 87 height 17
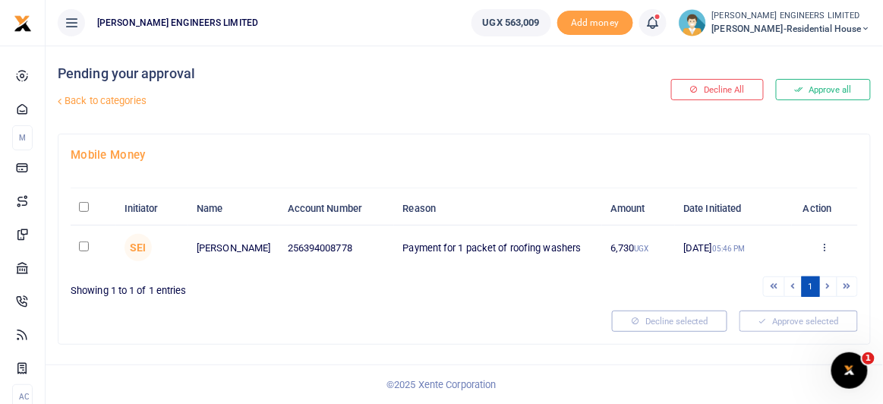
click at [83, 247] on input "checkbox" at bounding box center [84, 246] width 10 height 10
checkbox input "true"
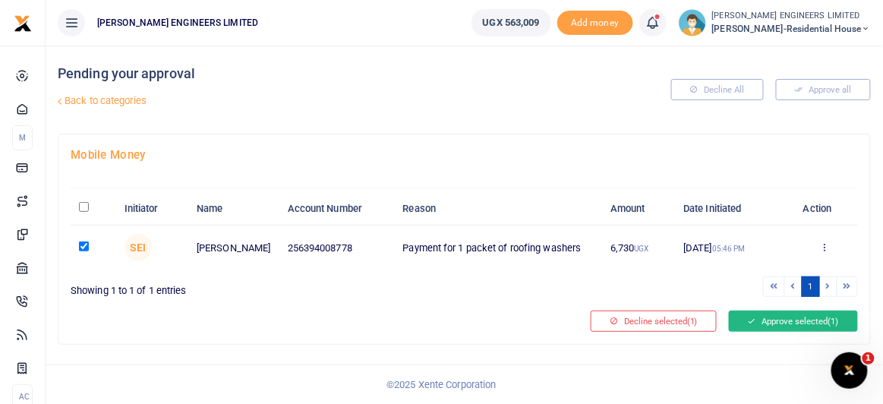
click at [796, 320] on button "Approve selected (1)" at bounding box center [793, 320] width 129 height 21
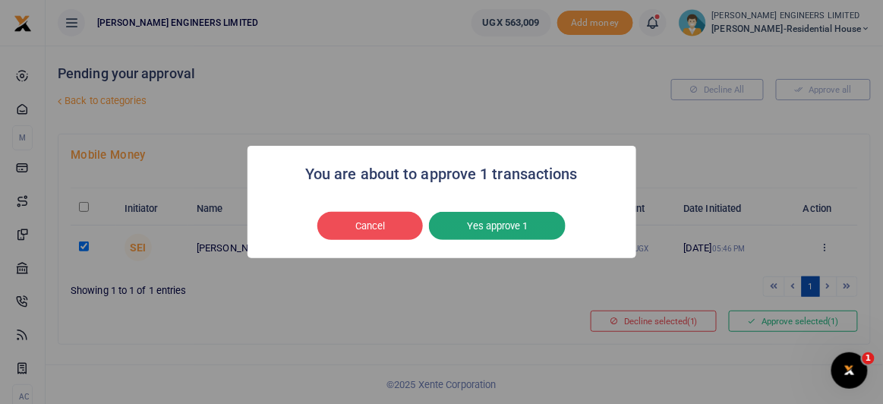
click at [484, 225] on button "Yes approve 1" at bounding box center [497, 226] width 137 height 29
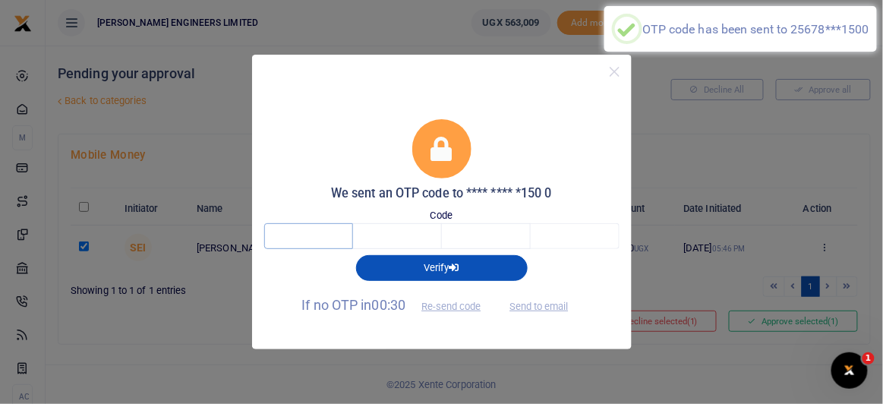
click at [310, 236] on input "text" at bounding box center [308, 236] width 89 height 26
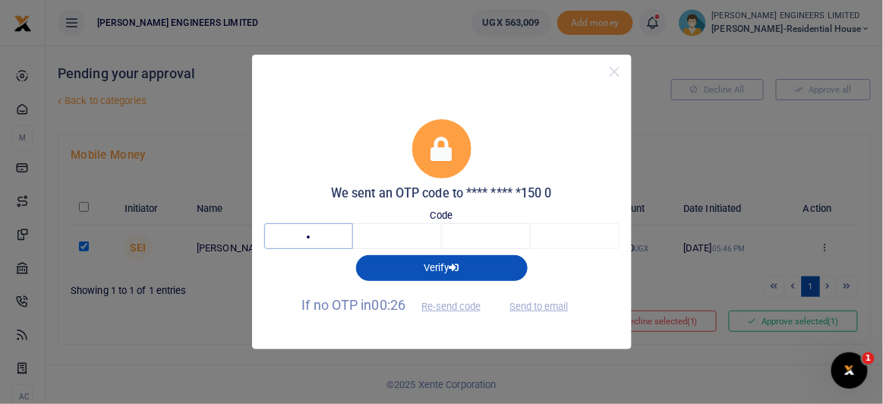
type input "9"
type input "7"
type input "9"
type input "2"
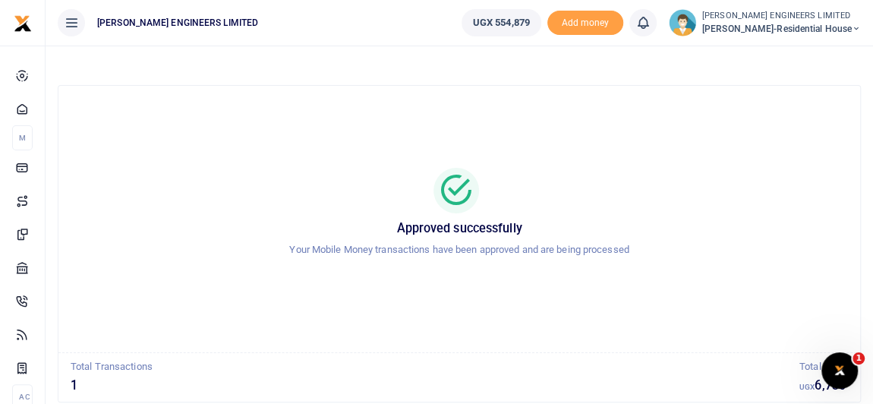
click at [857, 27] on icon at bounding box center [856, 29] width 9 height 11
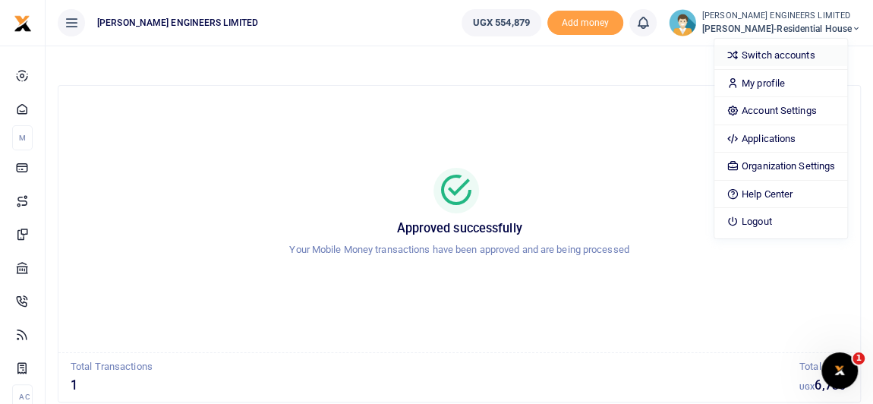
click at [786, 54] on link "Switch accounts" at bounding box center [780, 55] width 133 height 21
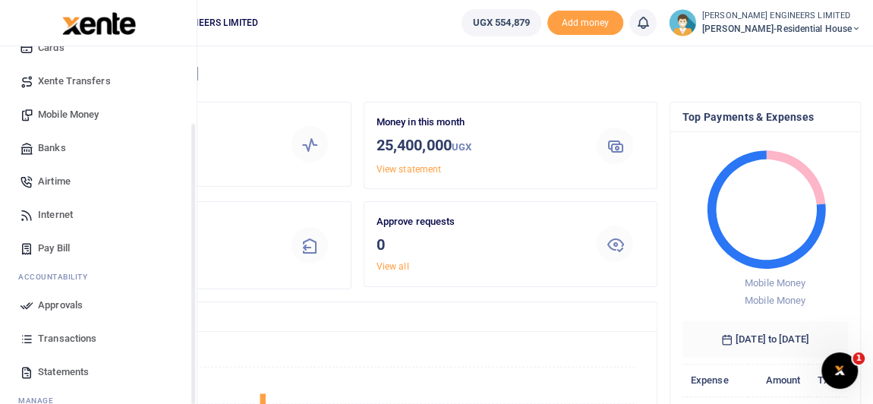
scroll to position [137, 0]
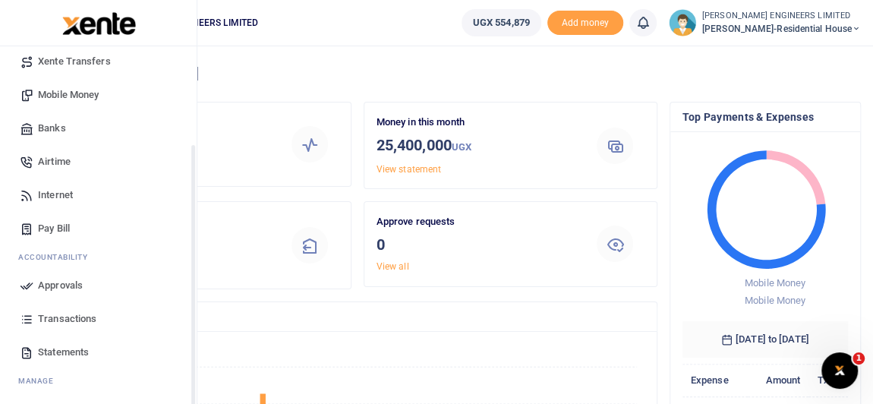
click at [65, 319] on span "Transactions" at bounding box center [67, 318] width 58 height 15
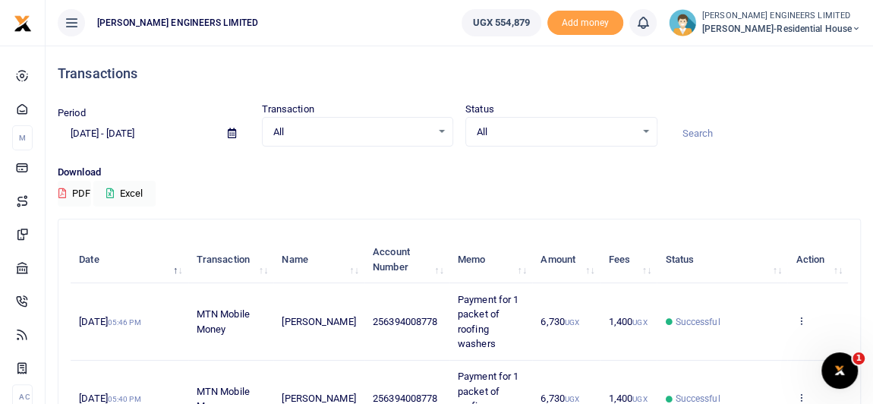
click at [856, 30] on icon at bounding box center [856, 29] width 9 height 11
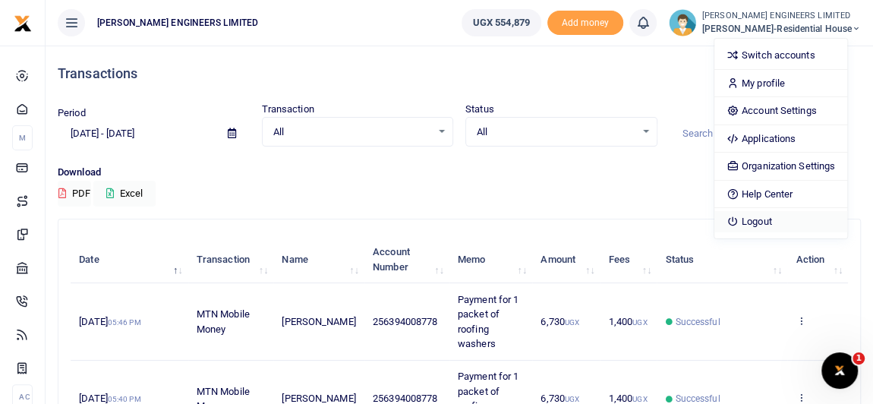
click at [783, 217] on link "Logout" at bounding box center [780, 221] width 133 height 21
